Goal: Task Accomplishment & Management: Complete application form

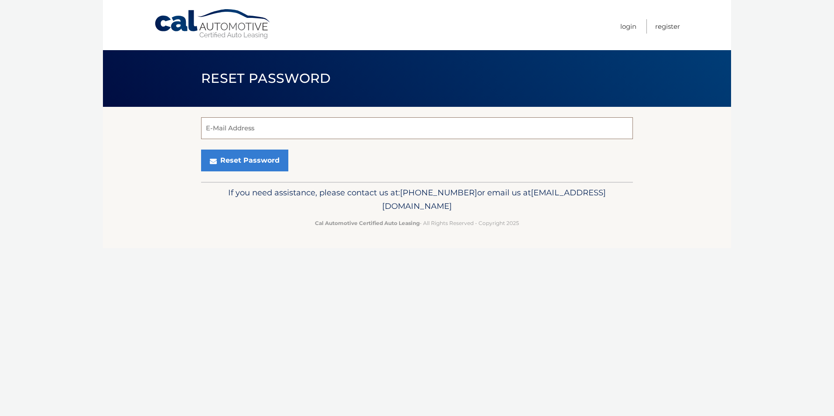
click at [245, 128] on input "E-Mail Address" at bounding box center [417, 128] width 432 height 22
type input "rvenella@thewynngroup.com"
click at [254, 165] on button "Reset Password" at bounding box center [244, 161] width 87 height 22
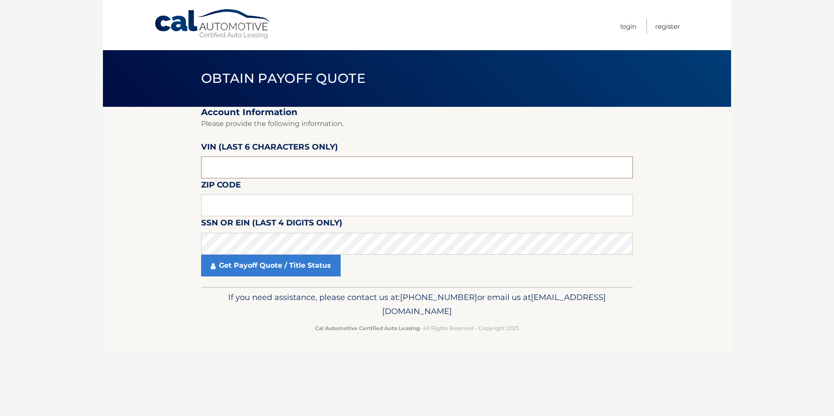
click at [242, 170] on input "text" at bounding box center [417, 168] width 432 height 22
click at [232, 173] on input "text" at bounding box center [417, 168] width 432 height 22
click at [550, 169] on input "text" at bounding box center [417, 168] width 432 height 22
click at [354, 171] on input "text" at bounding box center [417, 168] width 432 height 22
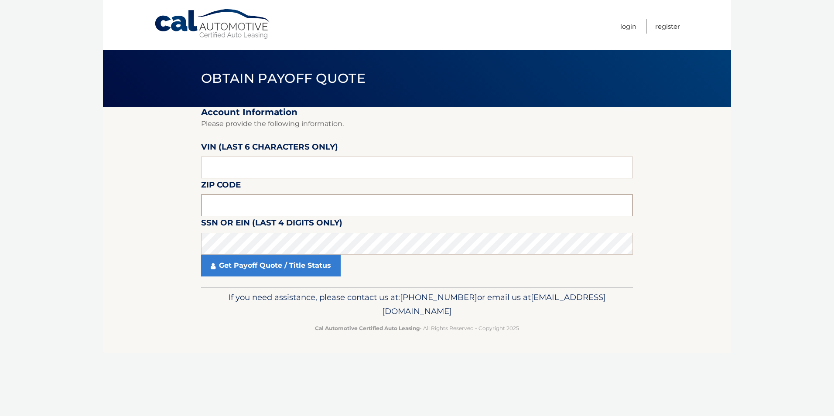
click at [223, 204] on input "text" at bounding box center [417, 206] width 432 height 22
type input "19403"
click at [217, 166] on input "text" at bounding box center [417, 168] width 432 height 22
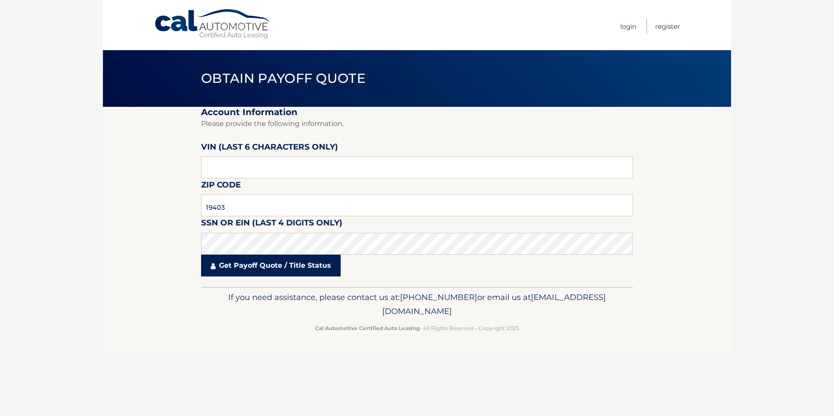
click at [251, 268] on link "Get Payoff Quote / Title Status" at bounding box center [271, 266] width 140 height 22
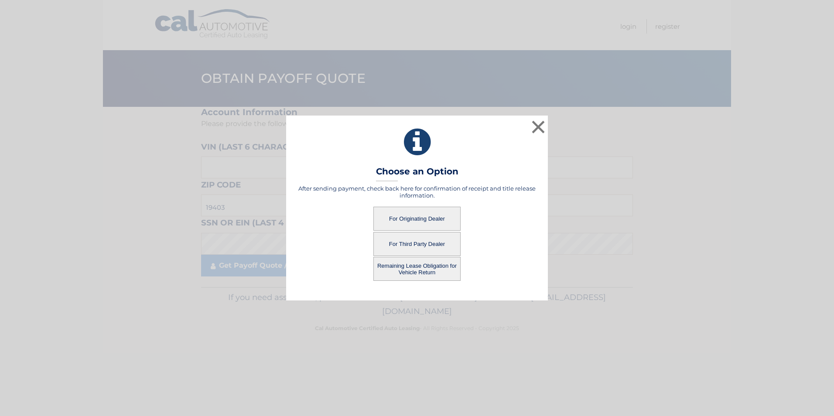
click at [397, 220] on button "For Originating Dealer" at bounding box center [417, 219] width 87 height 24
click at [433, 222] on button "For Originating Dealer" at bounding box center [417, 219] width 87 height 24
